Goal: Information Seeking & Learning: Learn about a topic

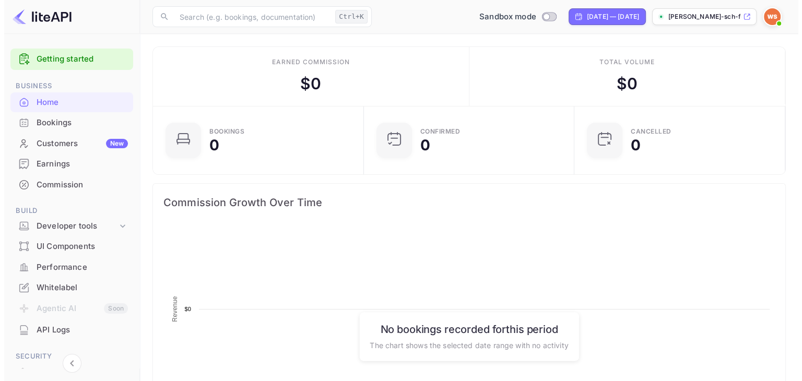
scroll to position [162, 196]
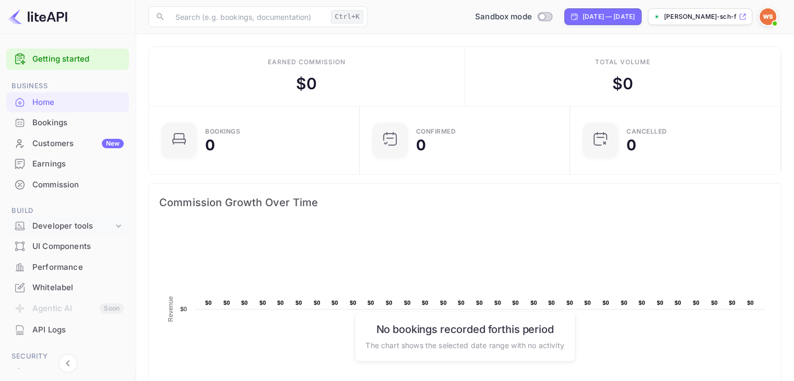
click at [45, 227] on div "Developer tools" at bounding box center [72, 226] width 81 height 12
click at [45, 240] on p "API docs and SDKs" at bounding box center [71, 243] width 68 height 11
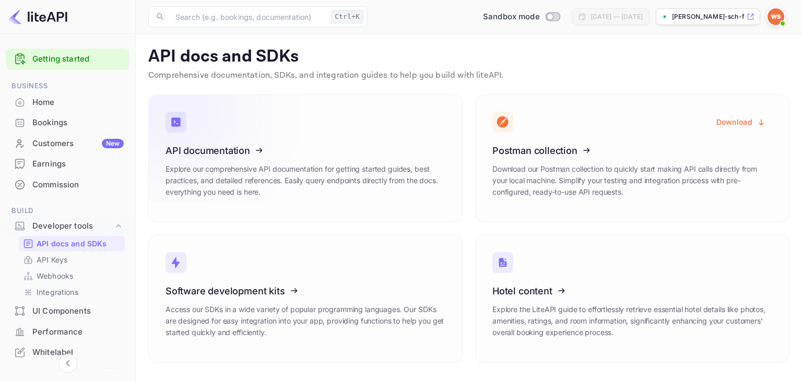
click at [204, 141] on icon at bounding box center [230, 149] width 162 height 108
click at [338, 172] on p "Explore our comprehensive API documentation for getting started guides, best pr…" at bounding box center [305, 180] width 280 height 34
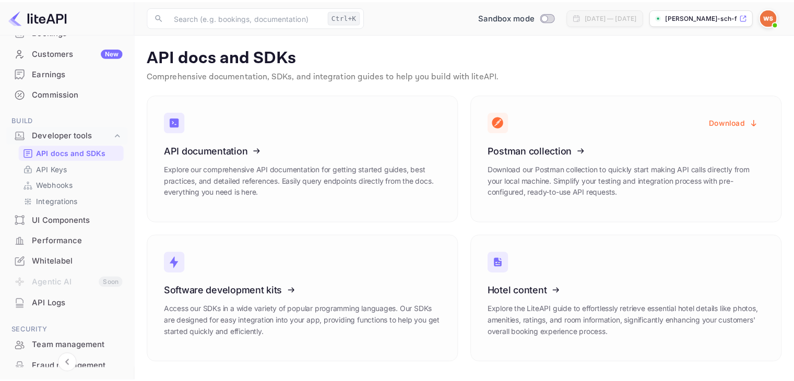
scroll to position [104, 0]
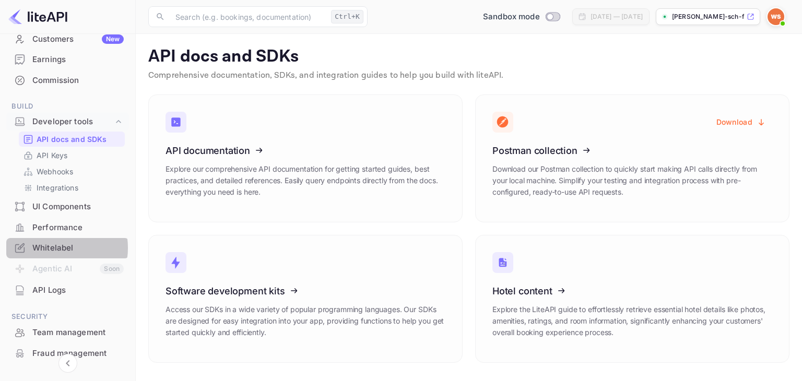
click at [49, 248] on div "Whitelabel" at bounding box center [77, 248] width 91 height 12
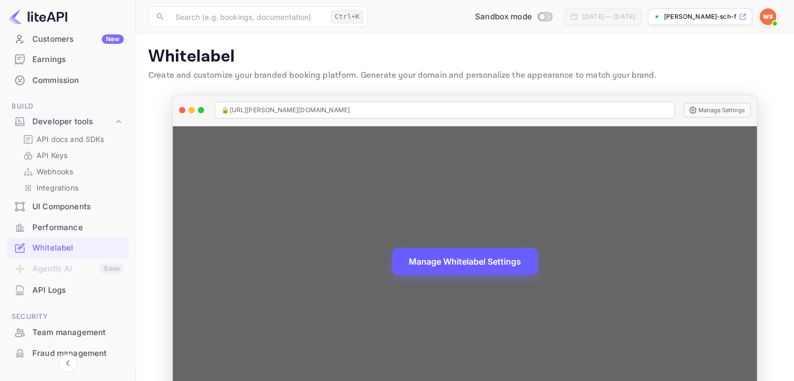
click at [444, 257] on button "Manage Whitelabel Settings" at bounding box center [465, 261] width 146 height 27
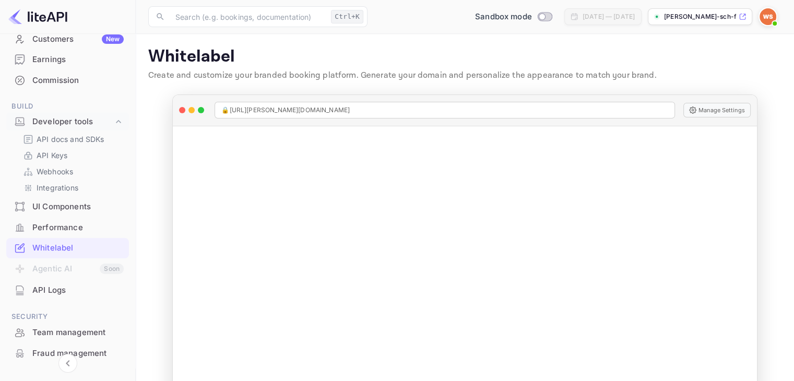
click at [693, 21] on div "[PERSON_NAME]-sch-fer-tlaou.n..." at bounding box center [700, 16] width 104 height 17
